Goal: Task Accomplishment & Management: Complete application form

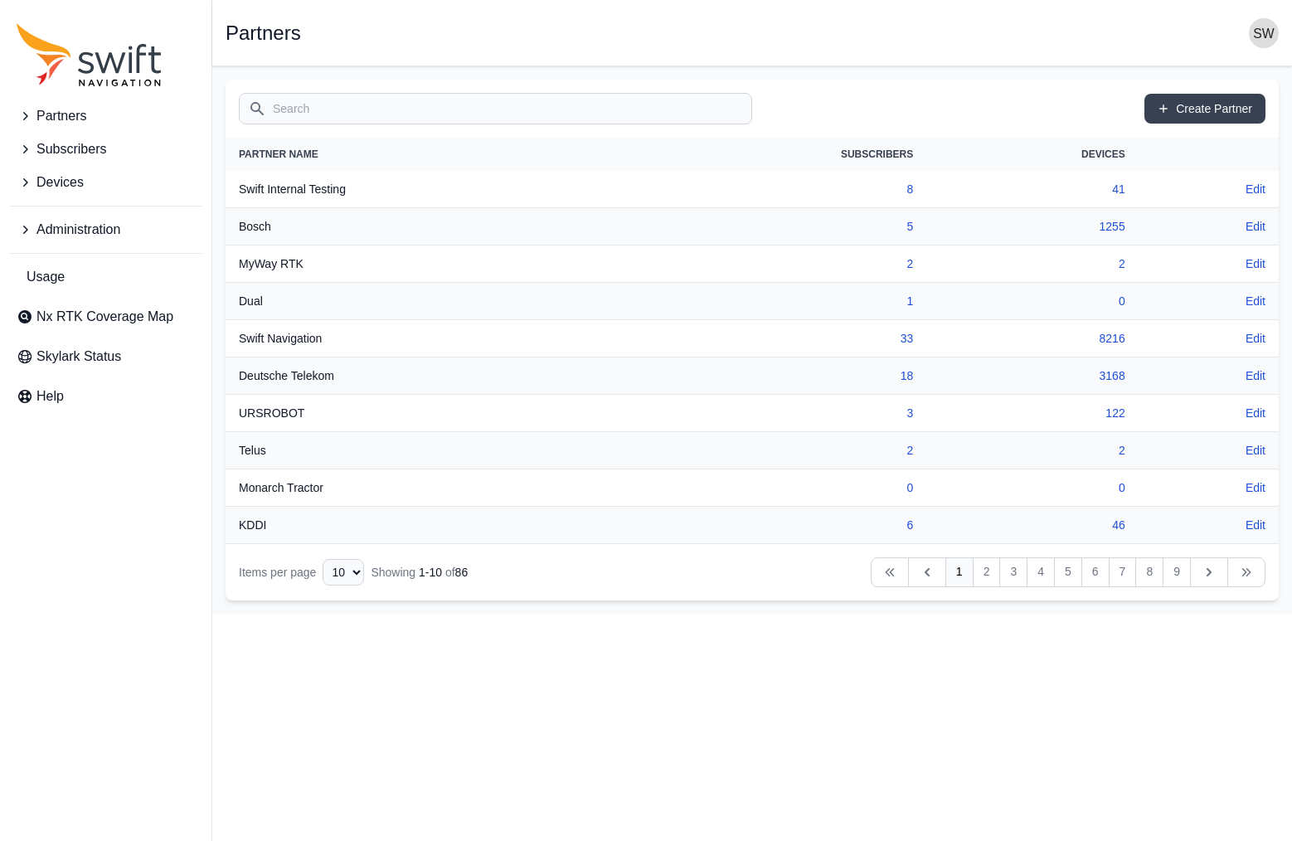
click at [24, 227] on icon "Sidenav" at bounding box center [25, 229] width 5 height 8
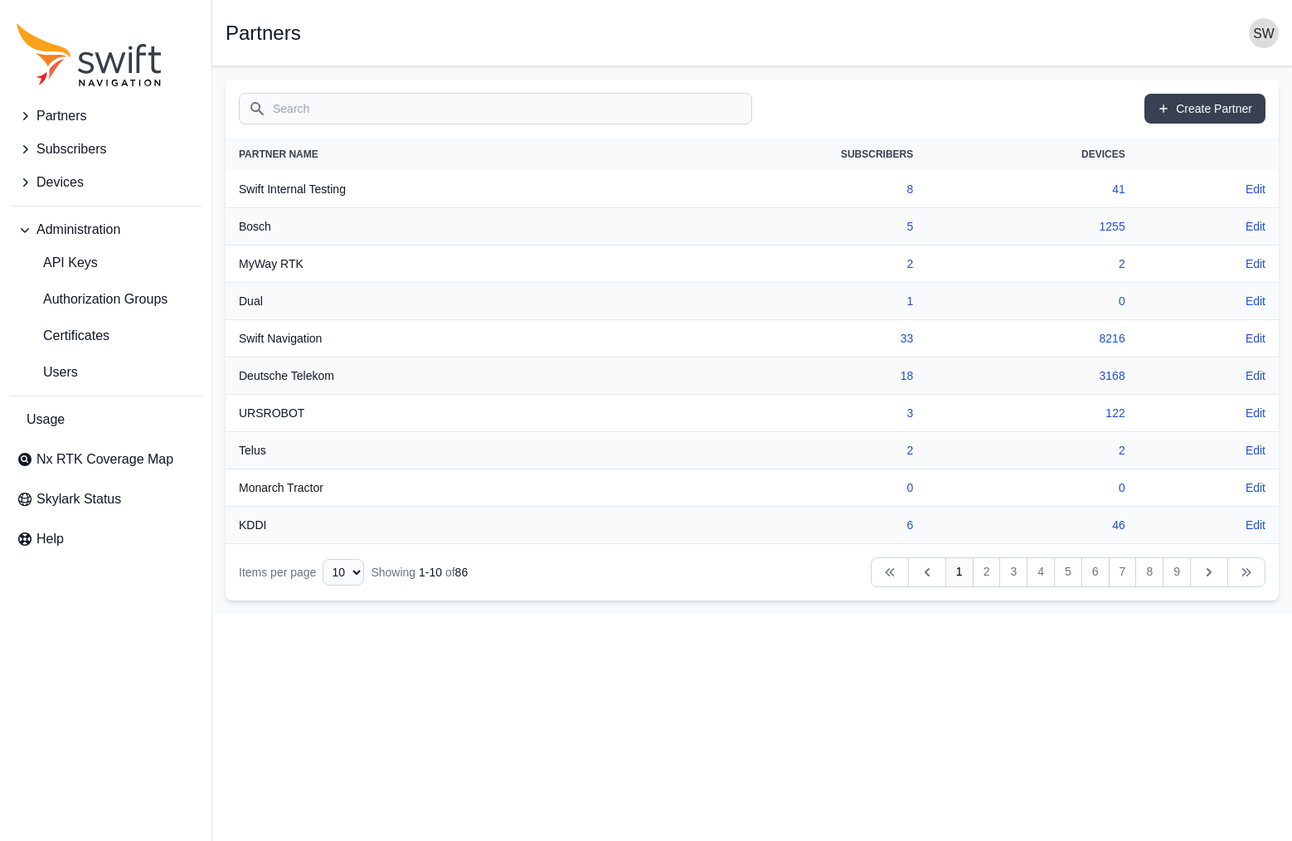
click at [23, 114] on icon "Sidenav" at bounding box center [25, 116] width 17 height 17
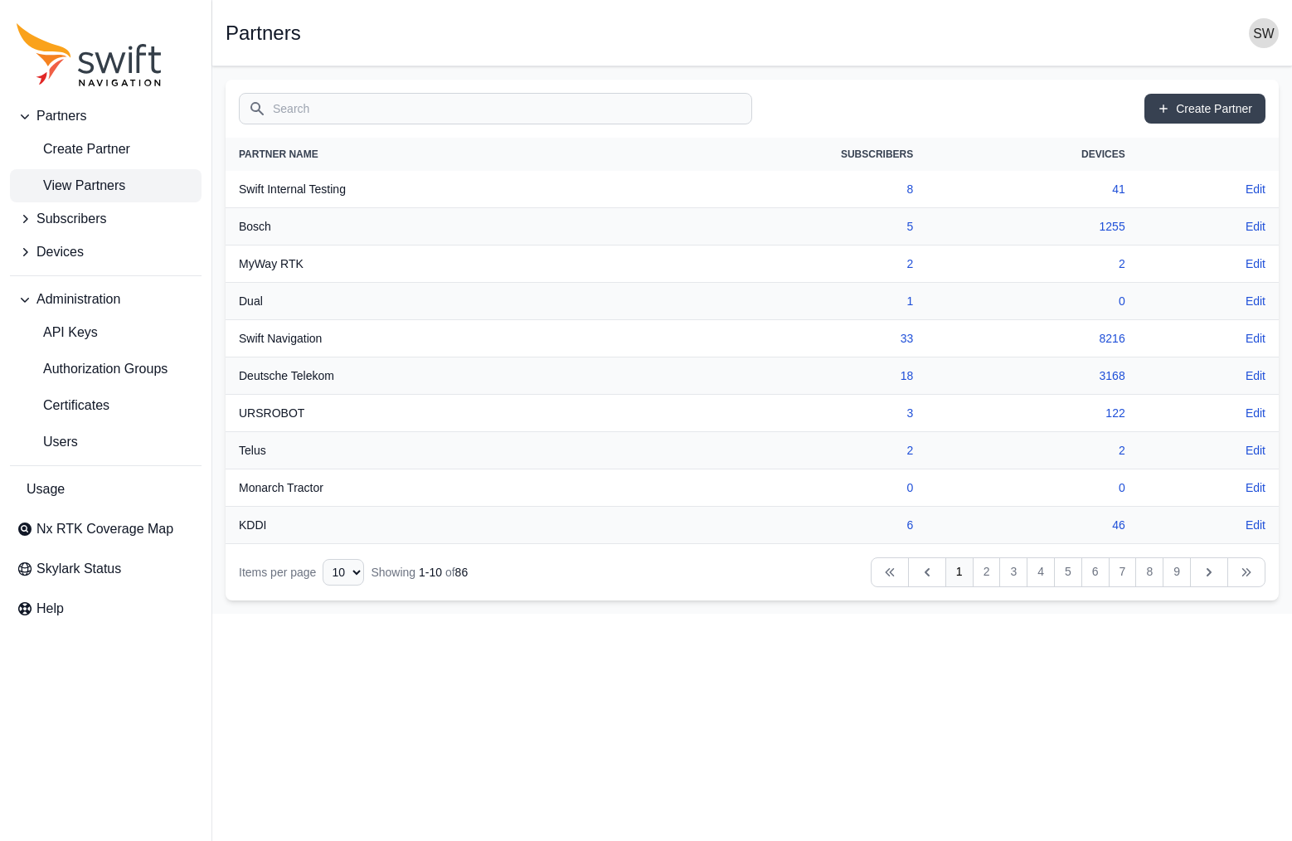
click at [71, 188] on span "View Partners" at bounding box center [71, 186] width 109 height 20
click at [340, 117] on input "Search" at bounding box center [495, 109] width 513 height 32
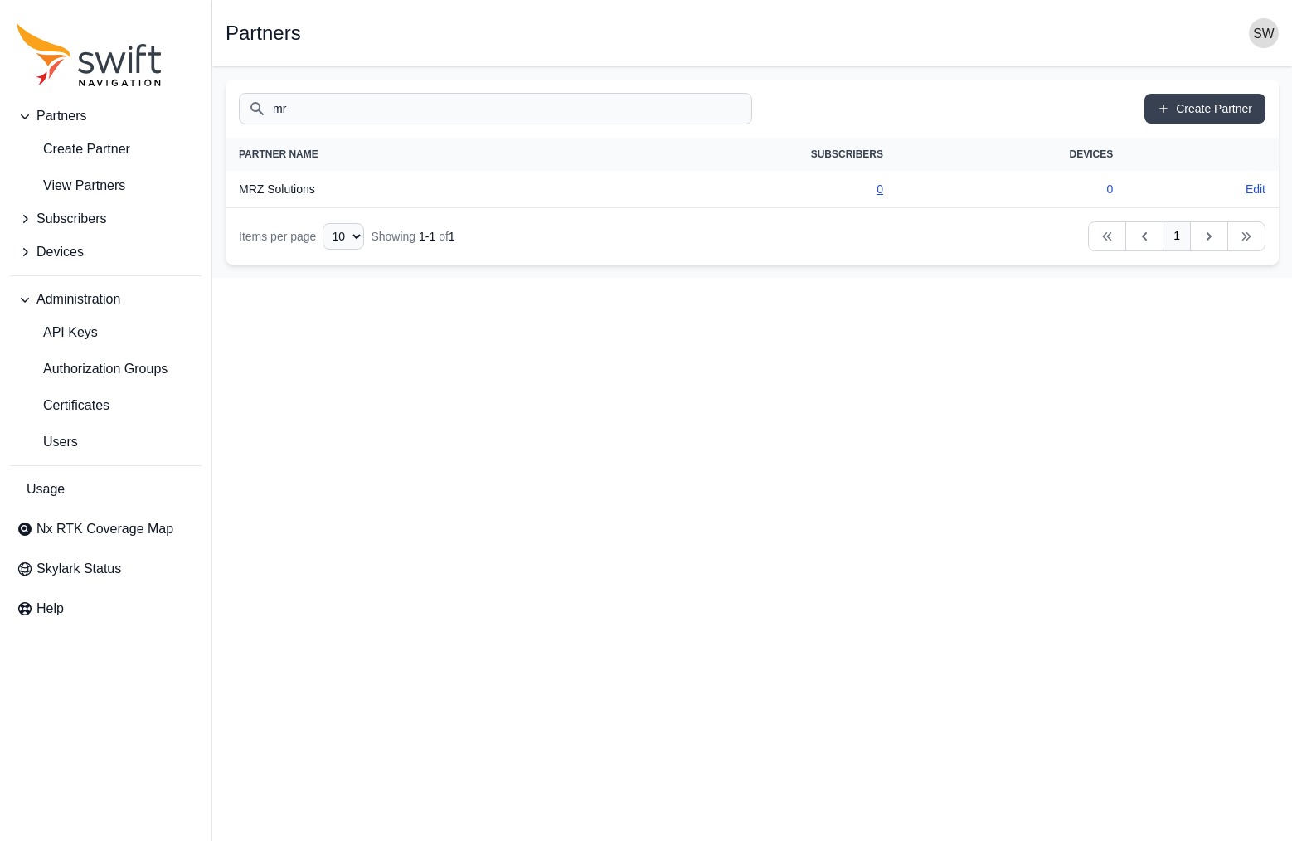
type input "mr"
click at [878, 189] on link "0" at bounding box center [879, 188] width 7 height 13
select select "00c9b4e0-2a31-4269-8422-2b6f2d5bb8eb"
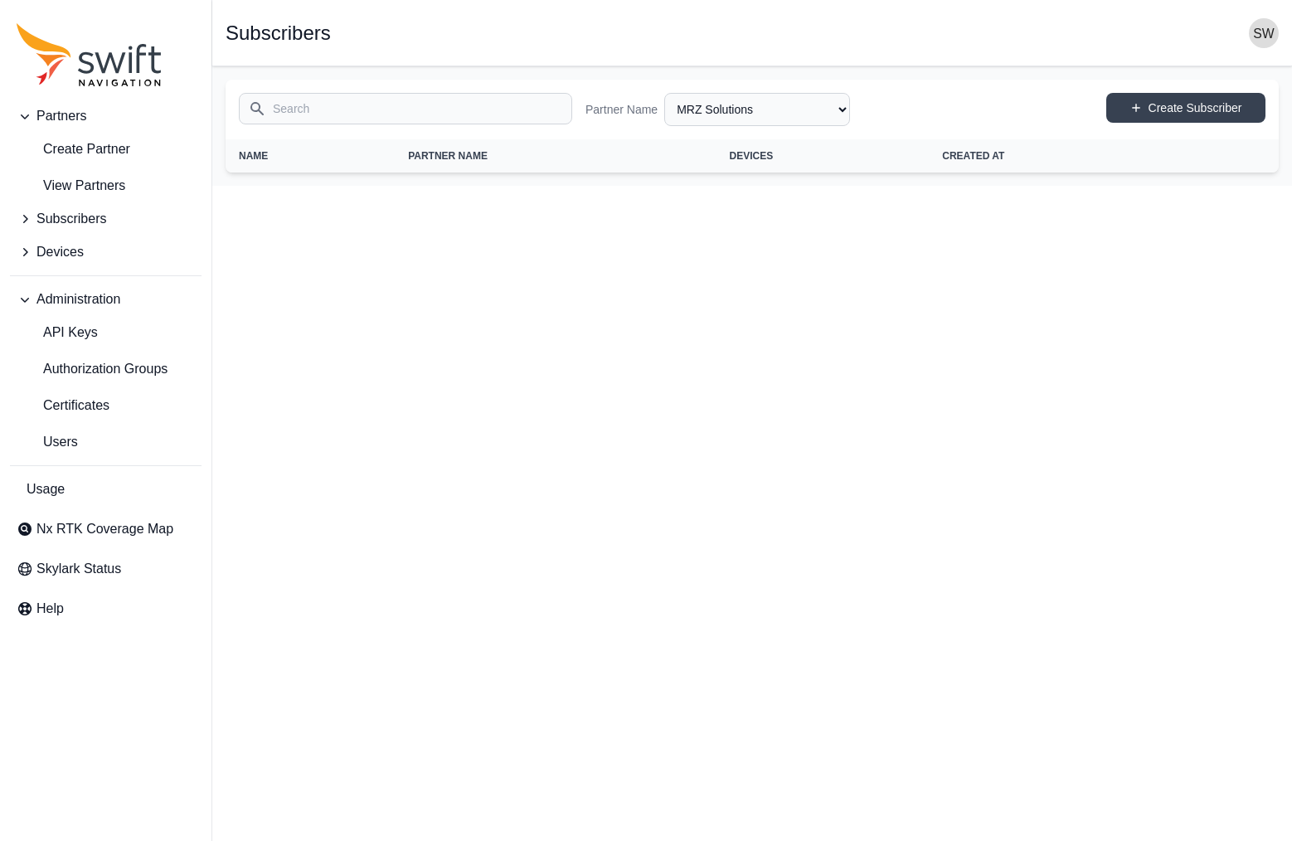
click at [771, 186] on html "Partners Create Partner View Partners Subscribers Devices Administration API Ke…" at bounding box center [646, 93] width 1292 height 186
click at [72, 437] on span "Users" at bounding box center [47, 442] width 61 height 20
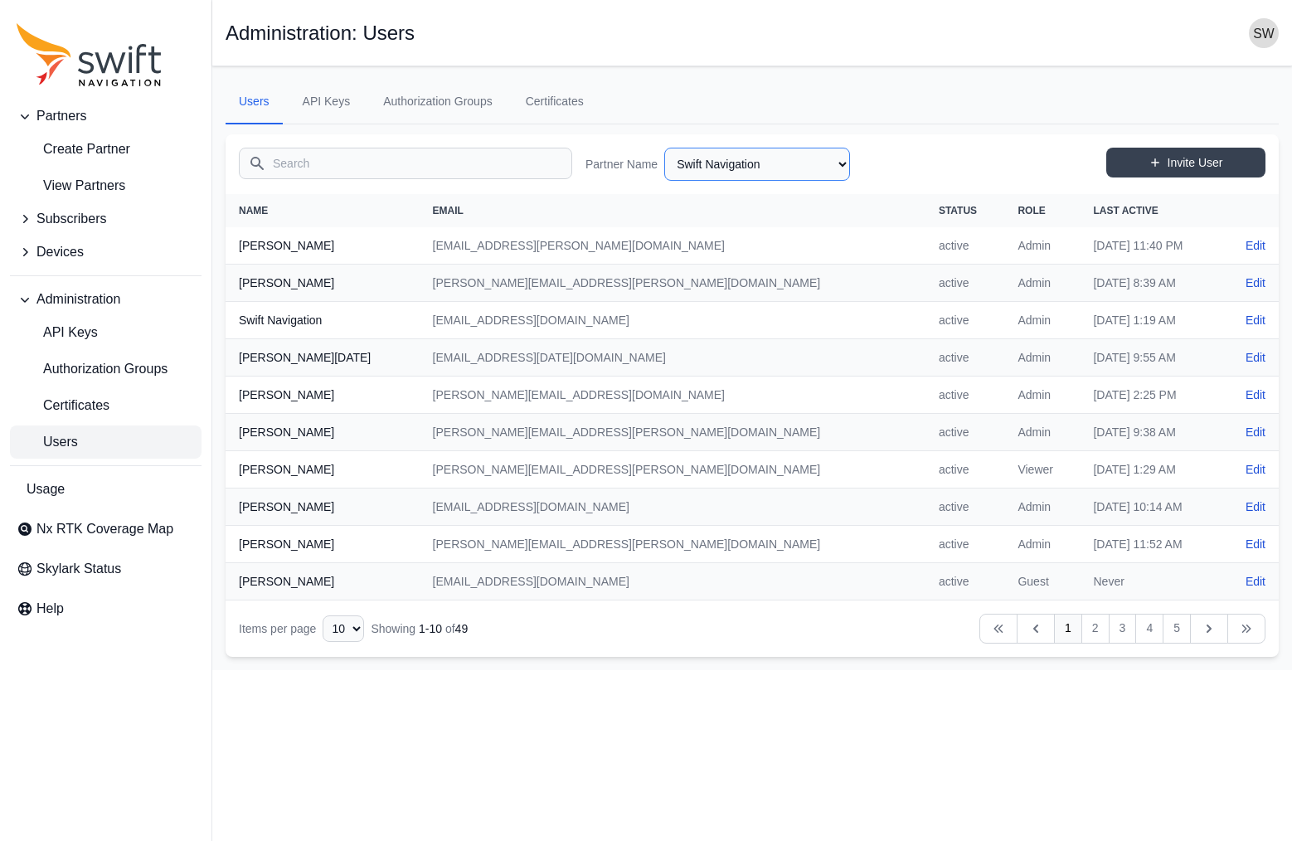
click at [835, 163] on select "AlpsAlpine Asensing Bad Elf Bench Mark Equipment & Supplies Inc. Benchmark Tool…" at bounding box center [757, 164] width 186 height 33
click at [664, 148] on select "AlpsAlpine Asensing Bad Elf Bench Mark Equipment & Supplies Inc. Benchmark Tool…" at bounding box center [757, 164] width 186 height 33
select select "00c9b4e0-2a31-4269-8422-2b6f2d5bb8eb"
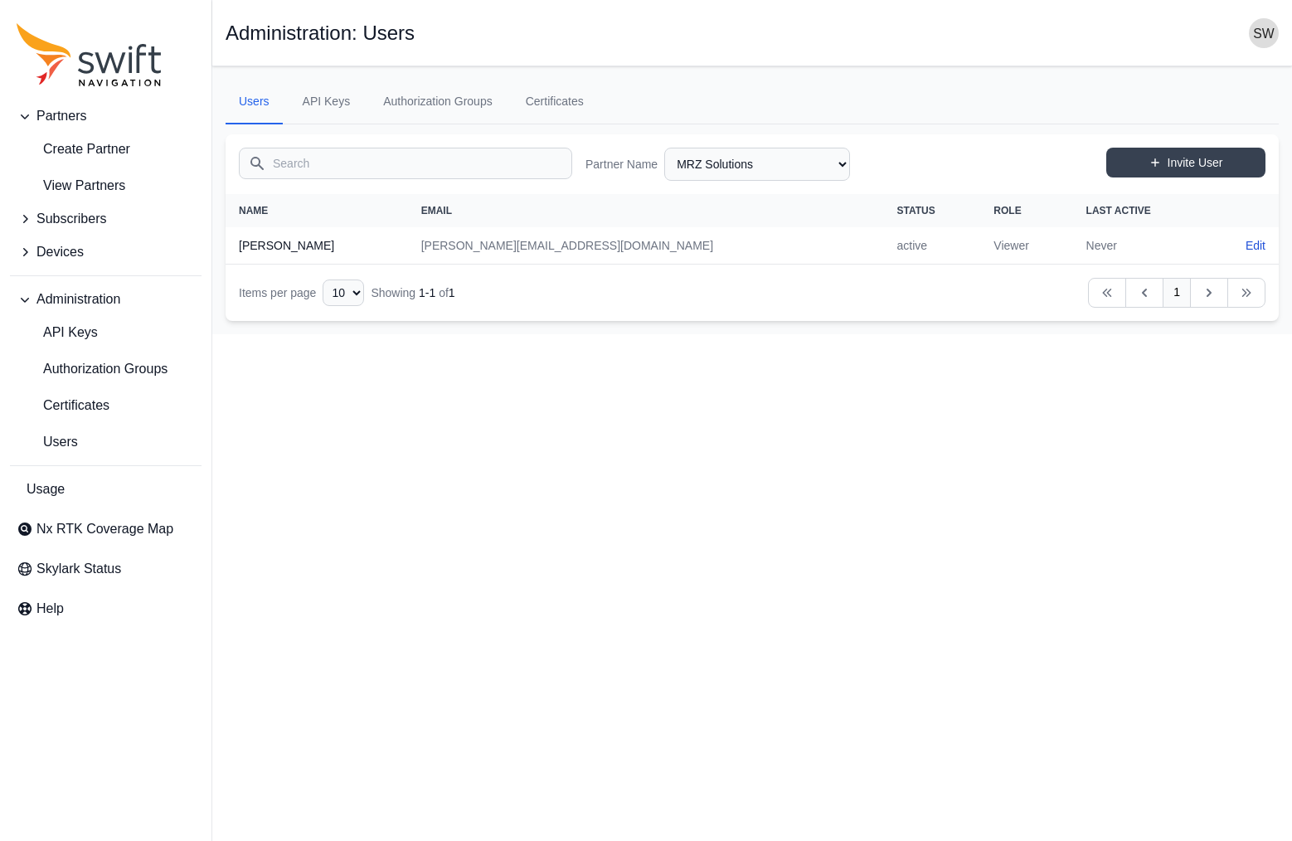
click at [715, 334] on html "Partners Create Partner View Partners Subscribers Devices Administration API Ke…" at bounding box center [646, 167] width 1292 height 334
click at [1169, 170] on link "Invite User" at bounding box center [1185, 163] width 159 height 30
select select "00c9b4e0-2a31-4269-8422-2b6f2d5bb8eb"
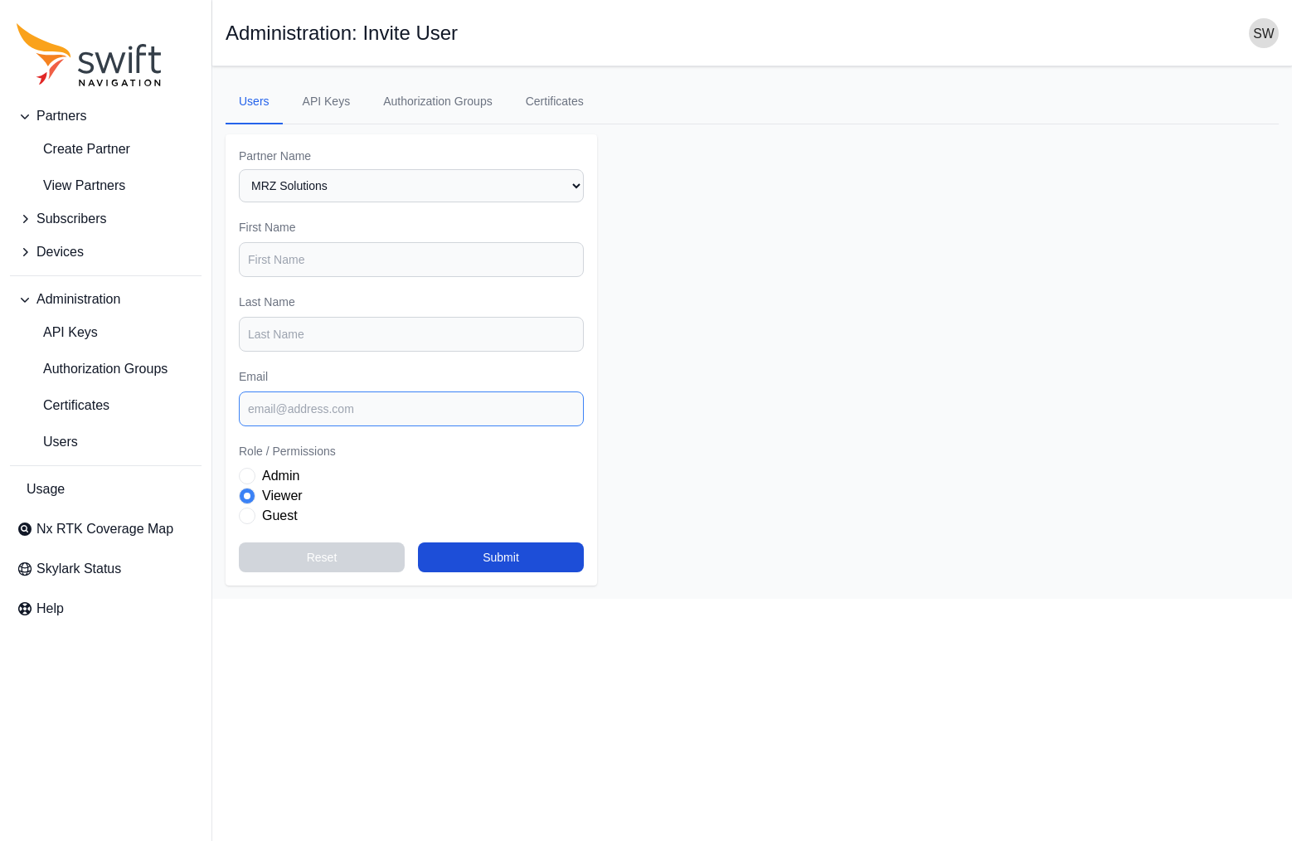
click at [351, 403] on input "Email" at bounding box center [411, 408] width 345 height 35
paste input "[PERSON_NAME][EMAIL_ADDRESS][DOMAIN_NAME]"
click at [383, 398] on input "[PERSON_NAME][EMAIL_ADDRESS][DOMAIN_NAME]" at bounding box center [411, 408] width 345 height 35
type input "[PERSON_NAME][EMAIL_ADDRESS][DOMAIN_NAME]"
click at [336, 259] on input "First Name" at bounding box center [411, 259] width 345 height 35
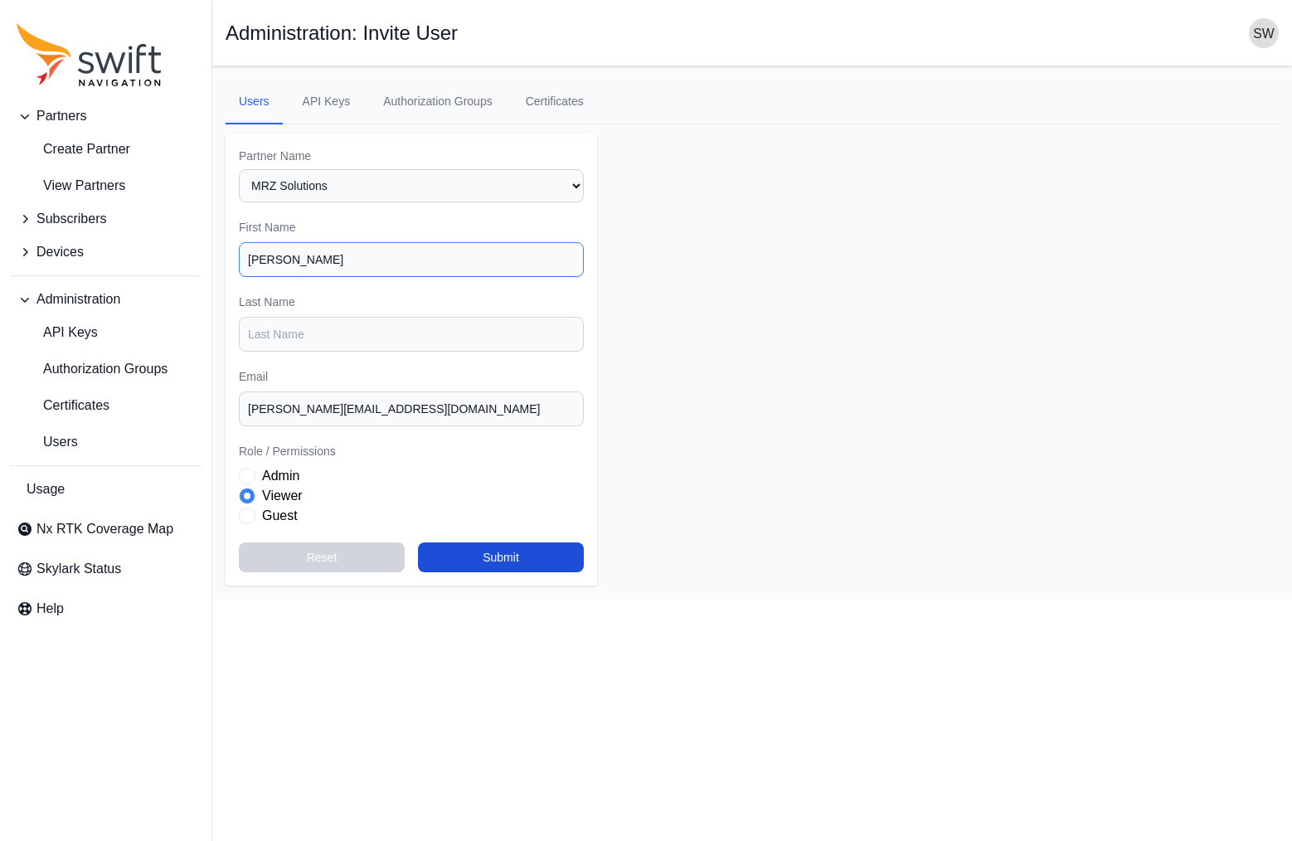
type input "[PERSON_NAME]"
click at [538, 556] on button "Submit" at bounding box center [501, 557] width 166 height 30
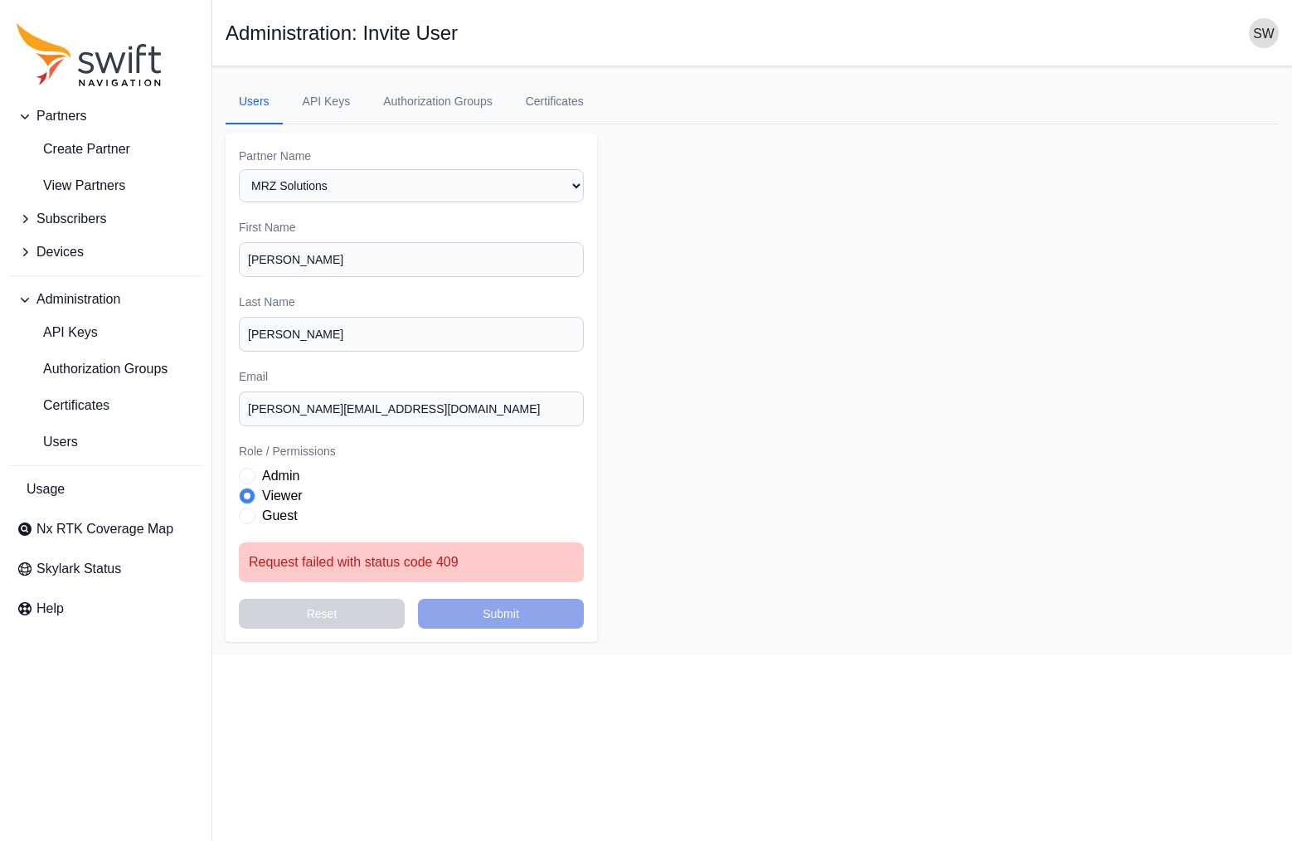
click at [261, 513] on div "Guest" at bounding box center [411, 516] width 345 height 20
click at [252, 515] on span "Role" at bounding box center [247, 515] width 17 height 17
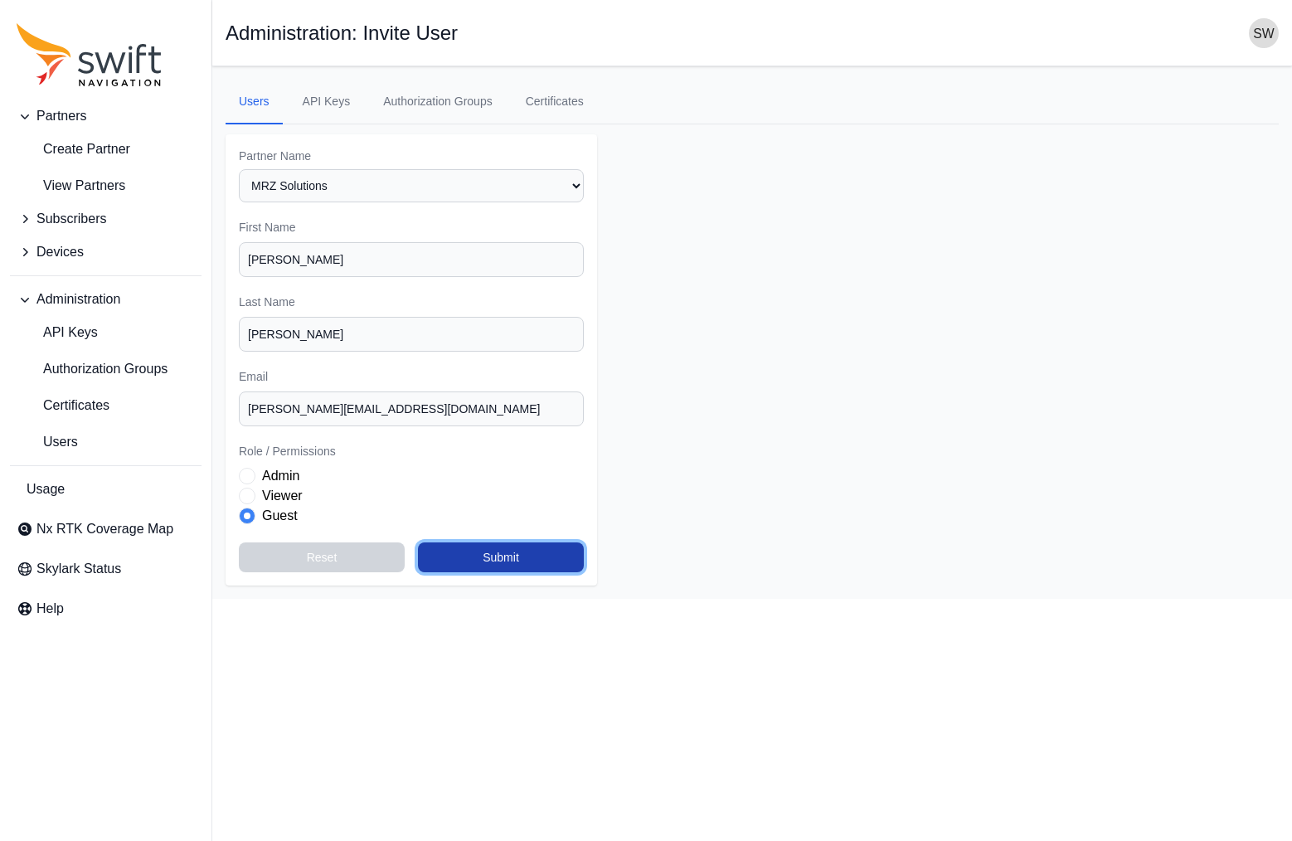
click at [458, 554] on button "Submit" at bounding box center [501, 557] width 166 height 30
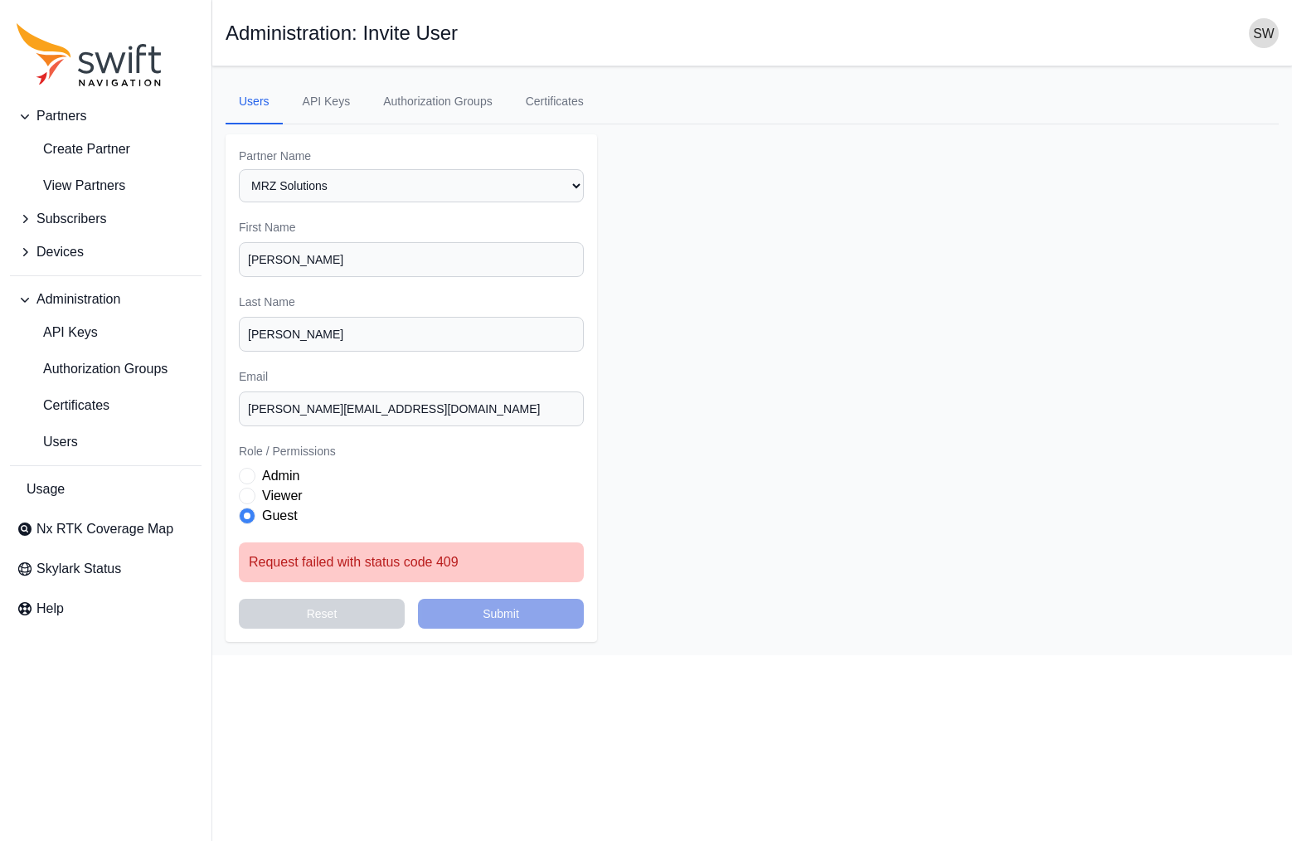
click at [751, 248] on main "Open sidebar Administration: Invite User Users API Keys Authorization Groups Ce…" at bounding box center [751, 360] width 1079 height 589
